Goal: Navigation & Orientation: Go to known website

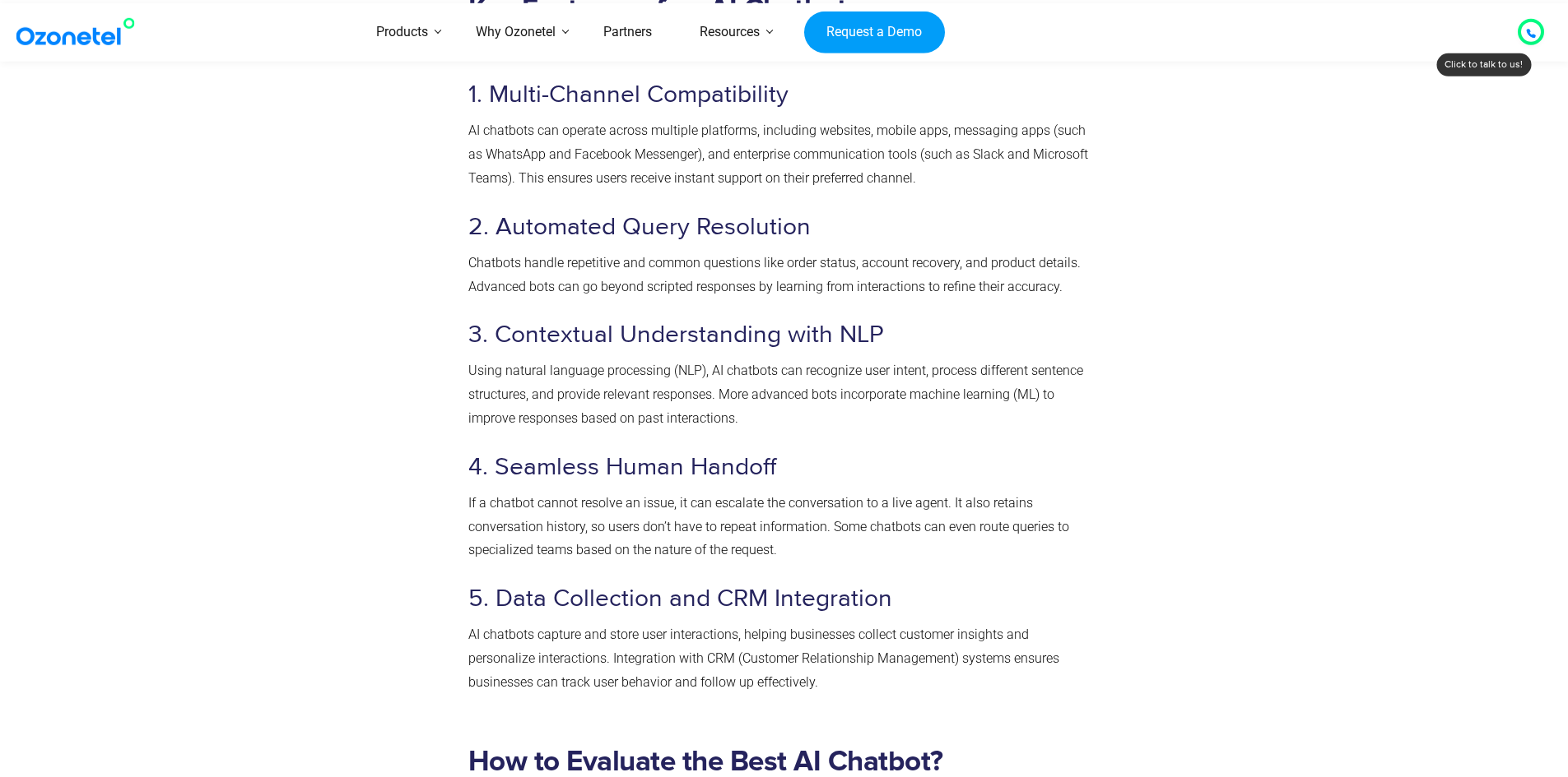
scroll to position [822, 0]
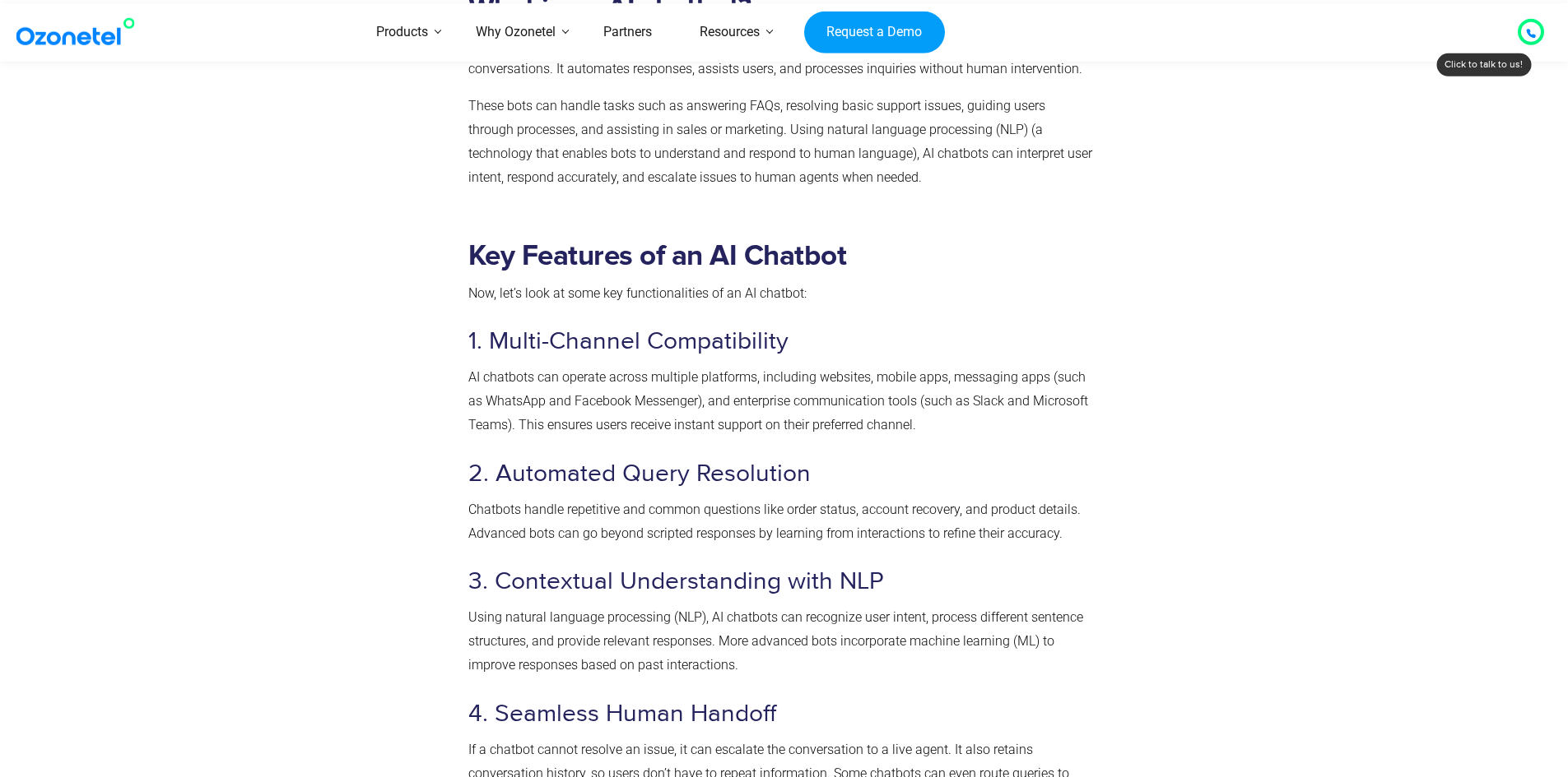
click at [88, 34] on img at bounding box center [79, 32] width 134 height 30
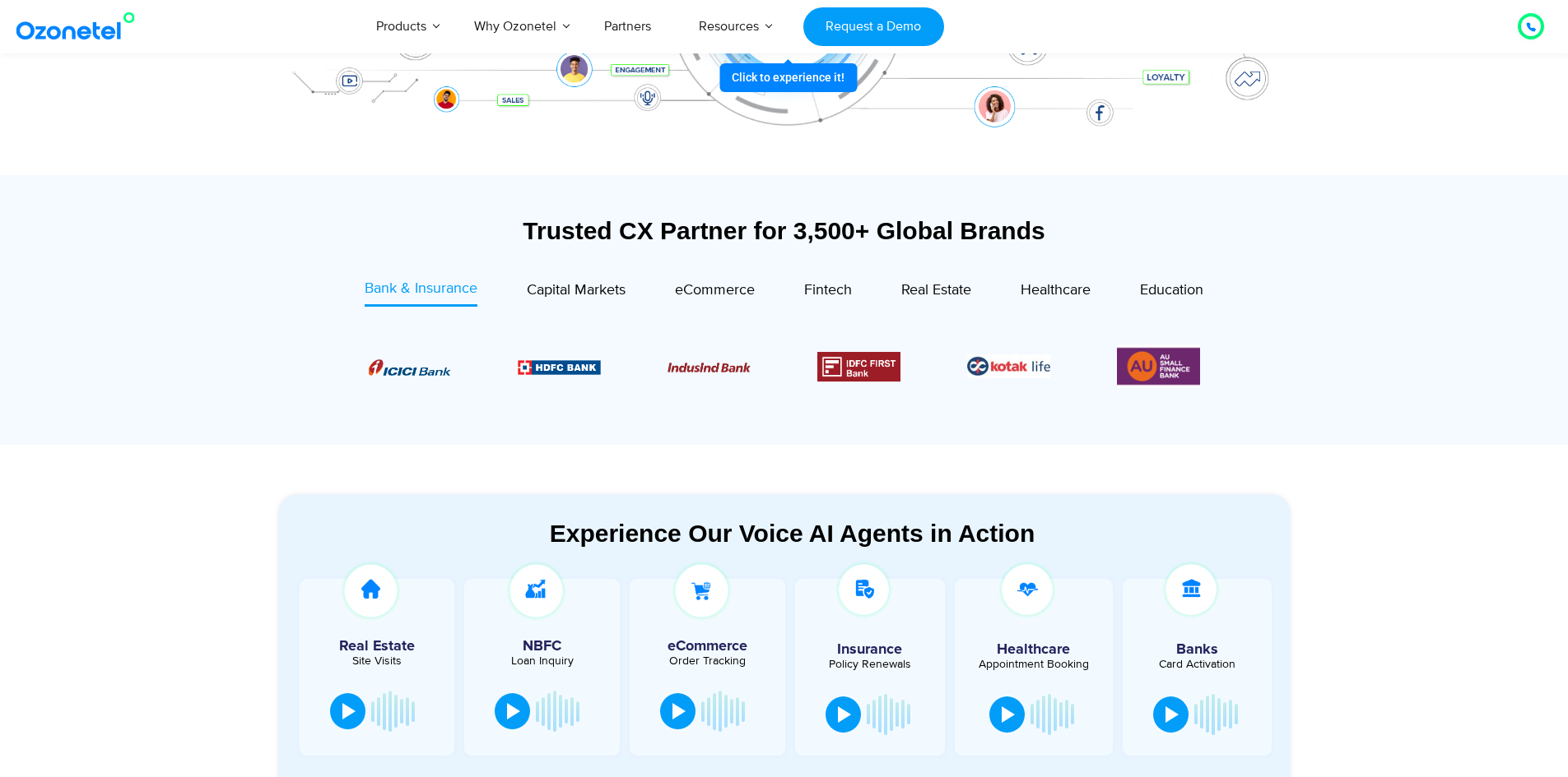
scroll to position [576, 0]
